Goal: Information Seeking & Learning: Find specific fact

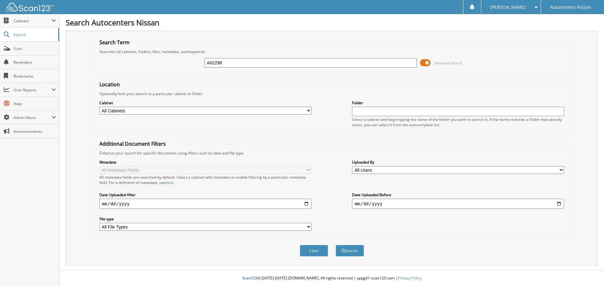
type input "A02298"
click at [335, 245] on button "Search" at bounding box center [349, 251] width 28 height 12
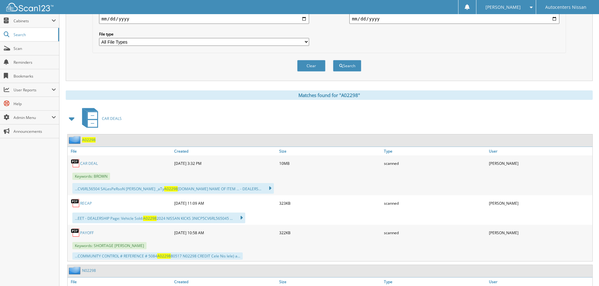
scroll to position [189, 0]
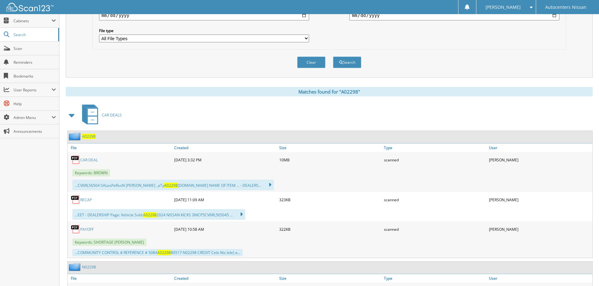
click at [87, 138] on span "A02298" at bounding box center [89, 136] width 14 height 5
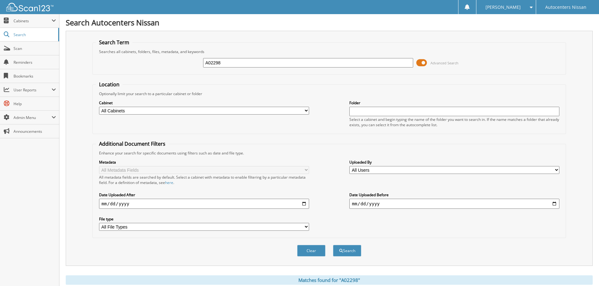
drag, startPoint x: 220, startPoint y: 63, endPoint x: 141, endPoint y: 64, distance: 79.2
click at [141, 64] on div "A02298 Advanced Search" at bounding box center [329, 62] width 467 height 17
type input "R84765"
click at [333, 245] on button "Search" at bounding box center [347, 251] width 28 height 12
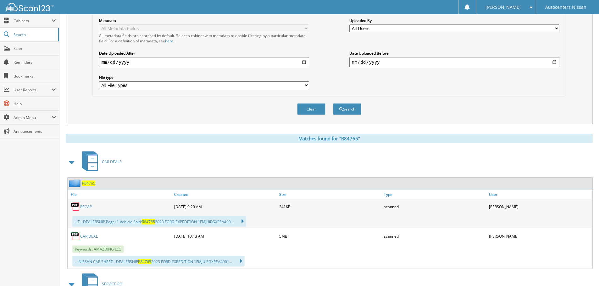
scroll to position [189, 0]
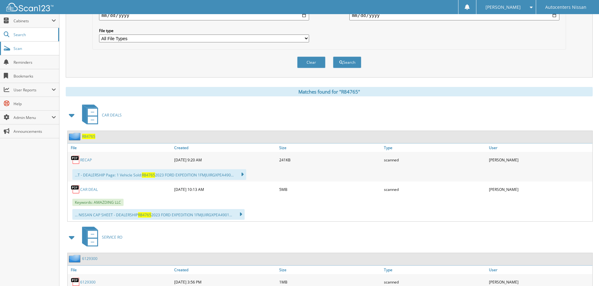
click at [19, 49] on span "Scan" at bounding box center [35, 48] width 42 height 5
